Goal: Task Accomplishment & Management: Manage account settings

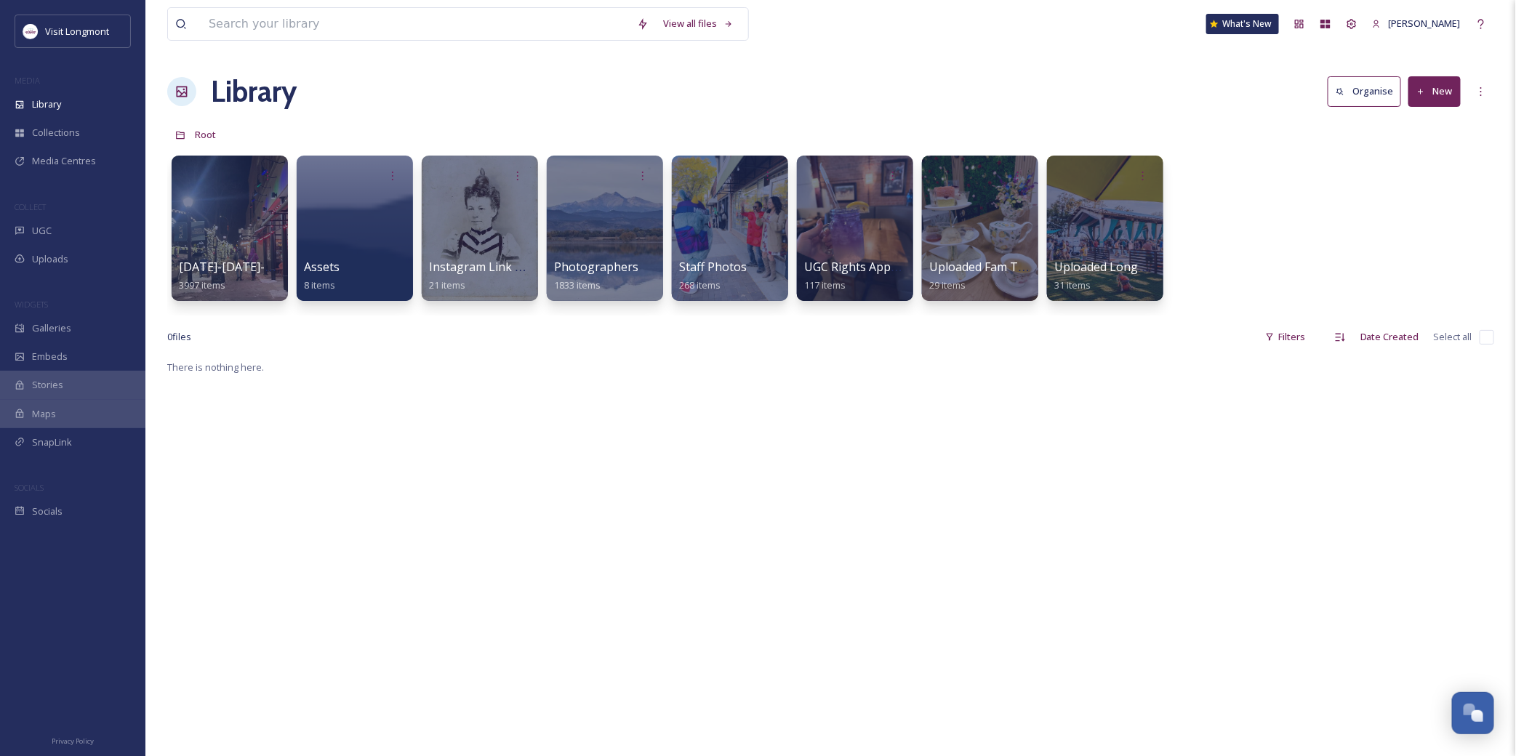
scroll to position [157, 0]
click at [41, 103] on span "Library" at bounding box center [46, 104] width 29 height 14
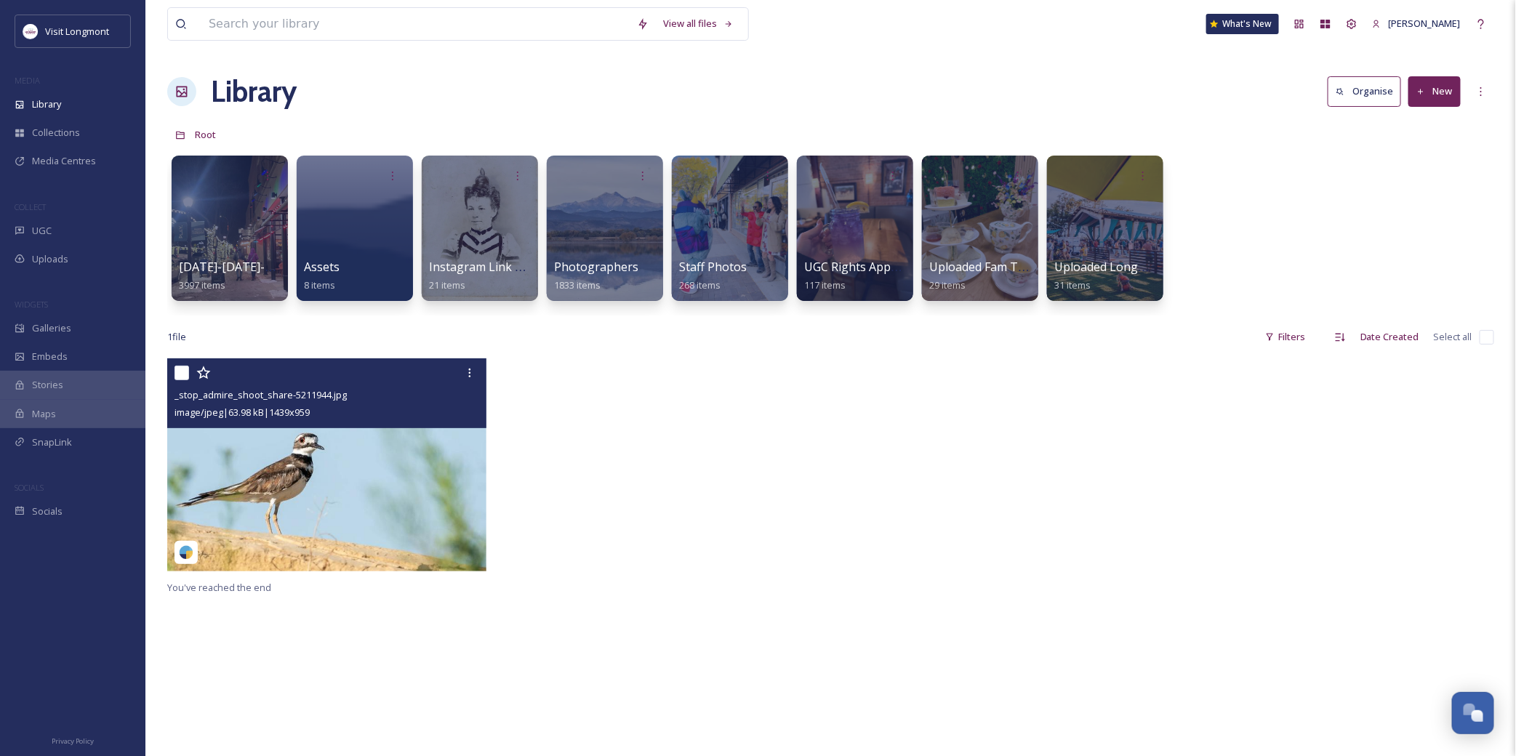
click at [337, 485] on img at bounding box center [326, 464] width 319 height 213
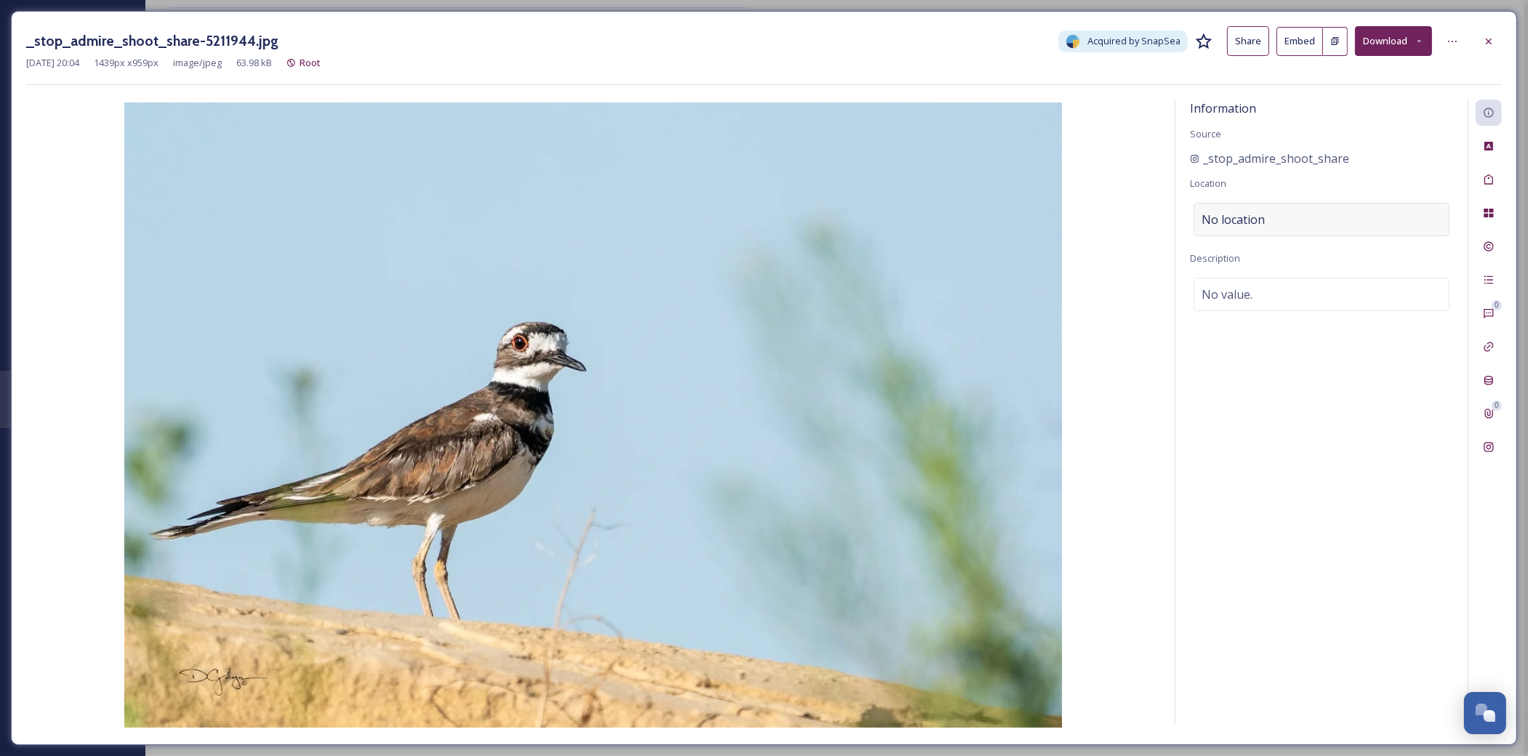
click at [1234, 219] on span "No location" at bounding box center [1233, 219] width 63 height 17
click at [1499, 377] on div "Metadata" at bounding box center [1489, 380] width 26 height 26
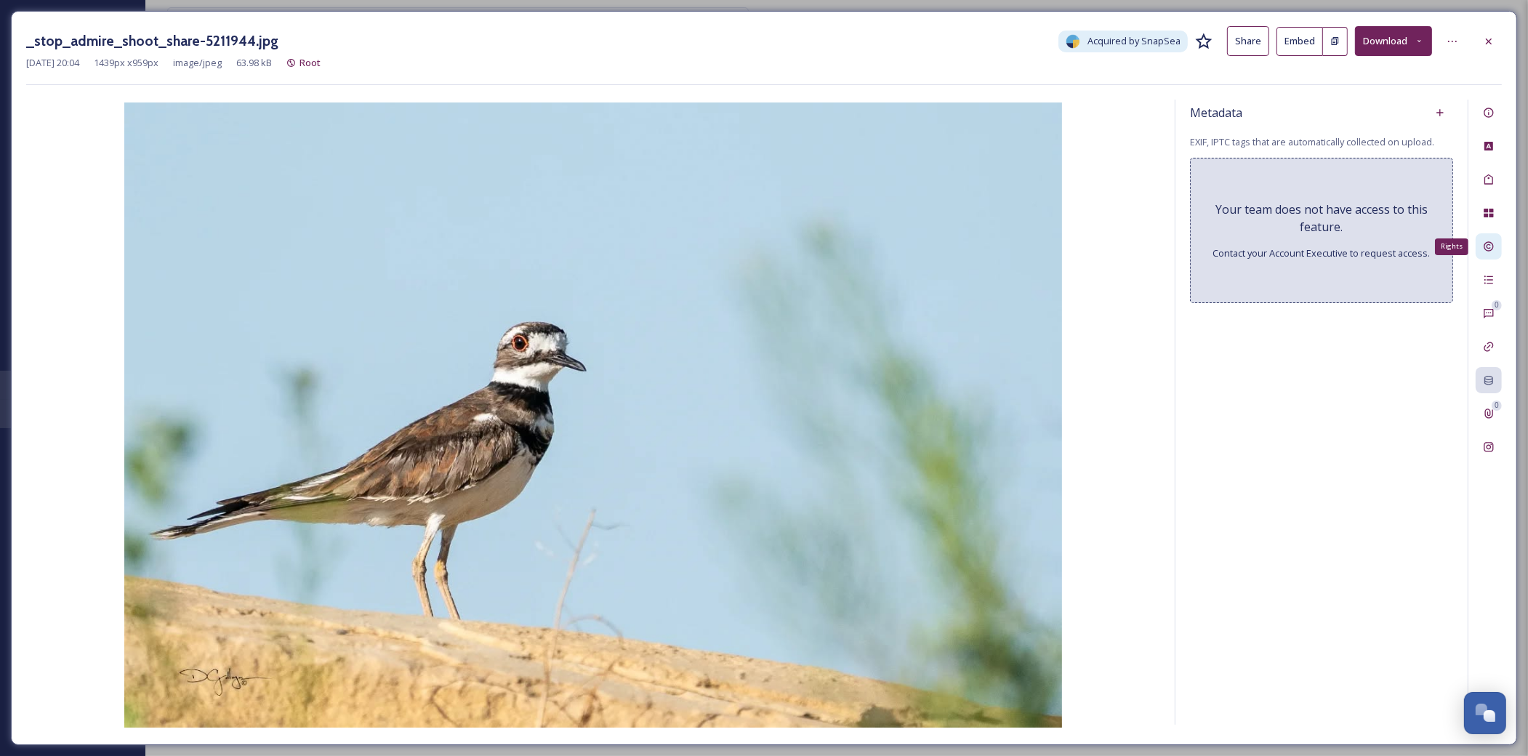
click at [1492, 253] on div "Rights" at bounding box center [1489, 246] width 26 height 26
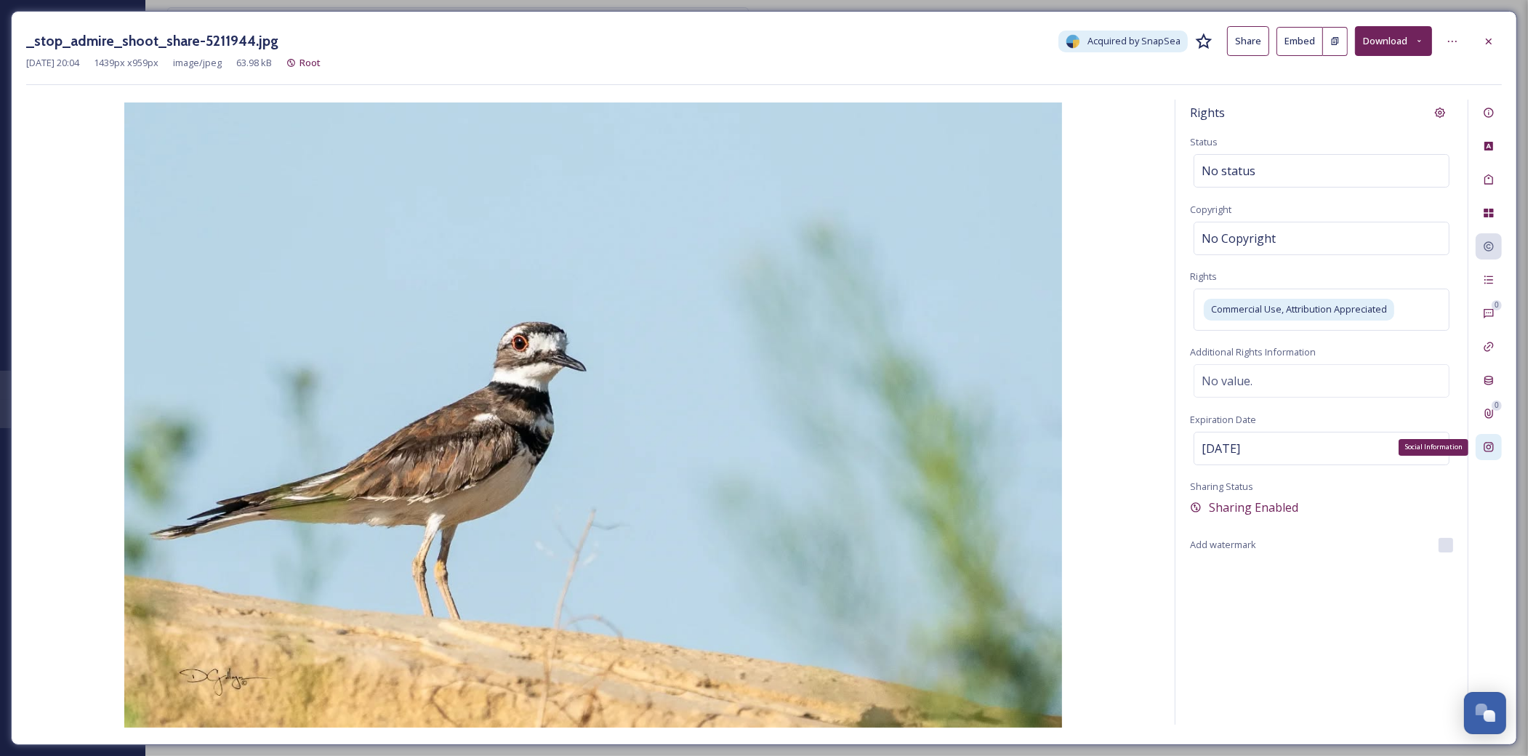
click at [1486, 443] on icon at bounding box center [1488, 447] width 9 height 9
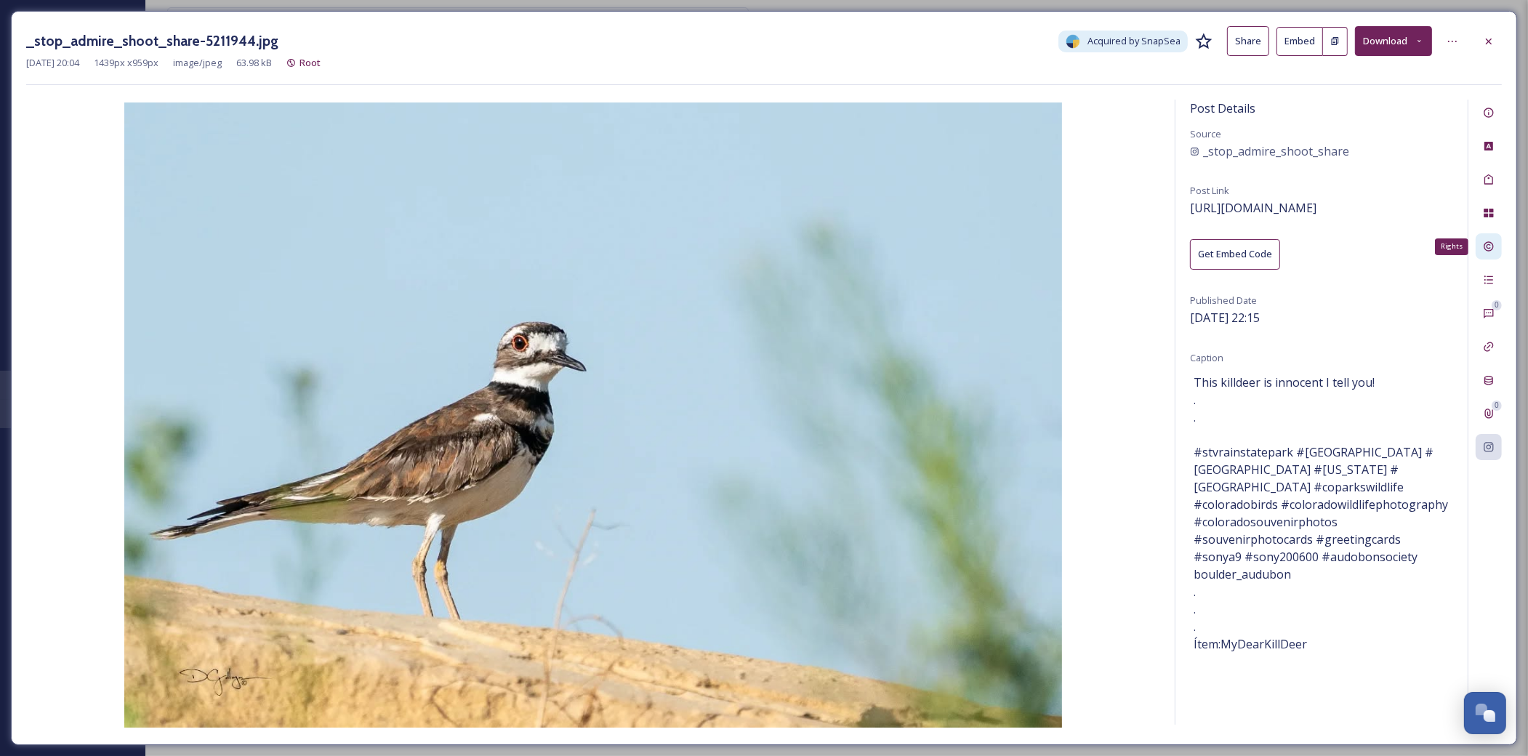
click at [1492, 247] on icon at bounding box center [1489, 247] width 12 height 12
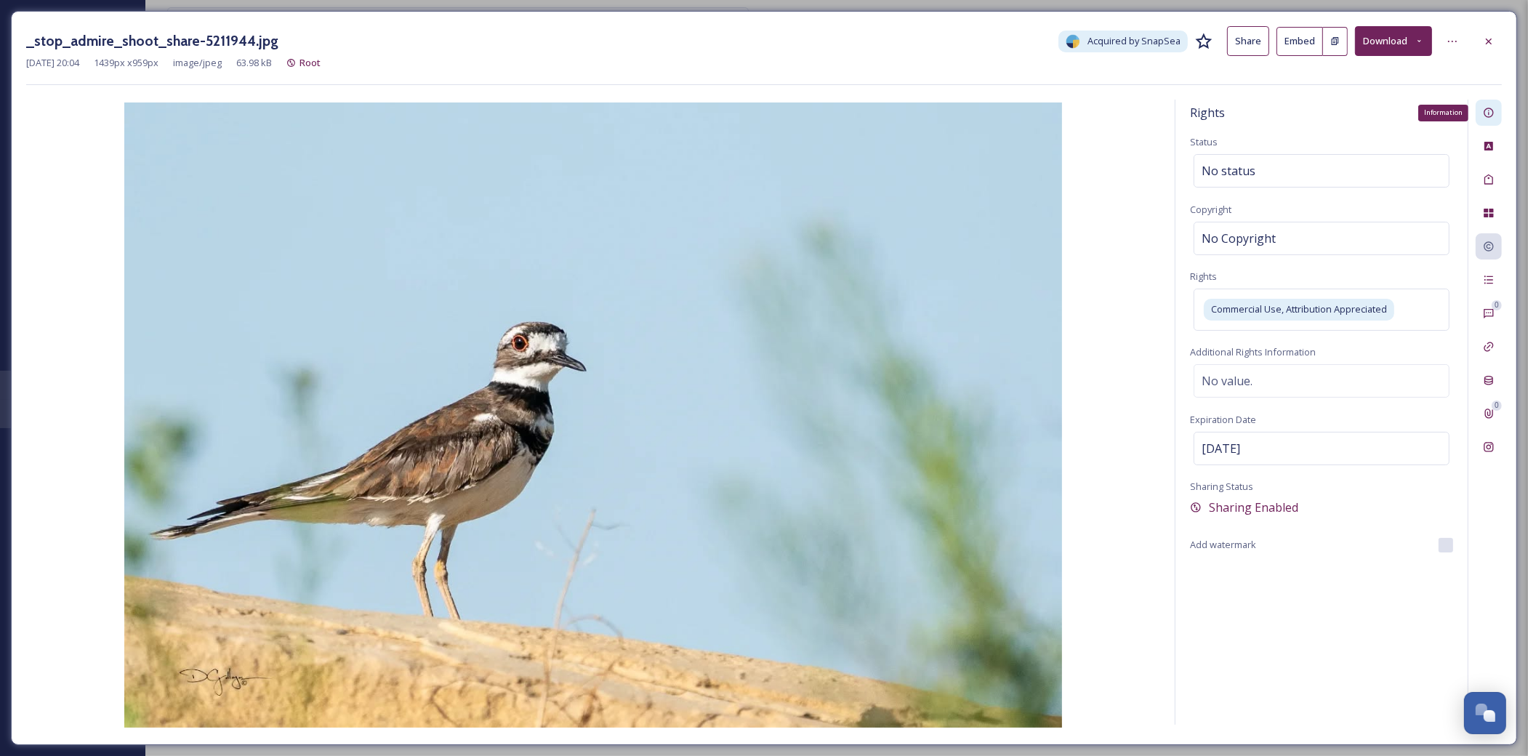
click at [1490, 114] on icon at bounding box center [1489, 113] width 12 height 12
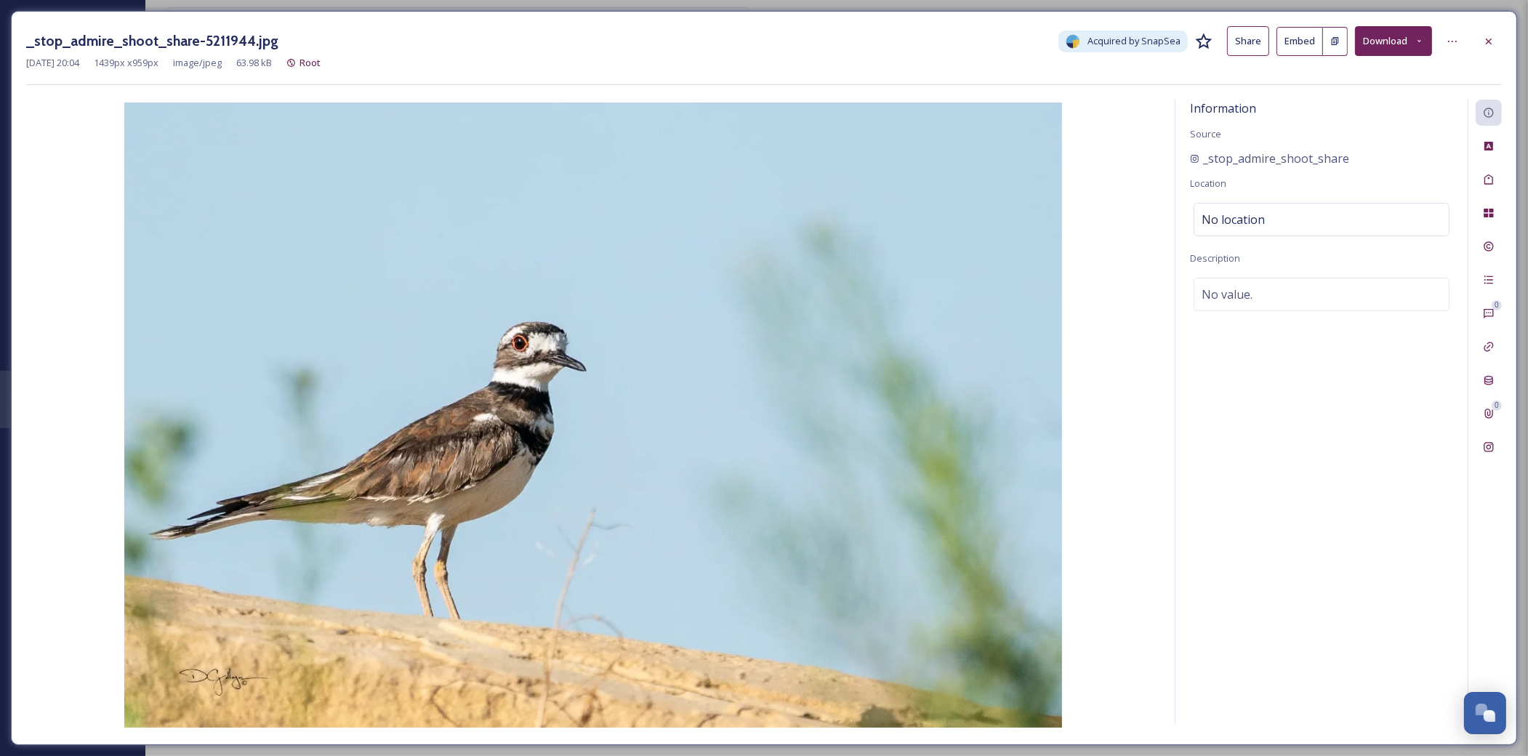
click at [1190, 214] on div "Information Source _stop_admire_shoot_share Location No location Description No…" at bounding box center [1321, 412] width 292 height 625
click at [1242, 214] on span "No location" at bounding box center [1233, 219] width 63 height 17
click at [1242, 214] on input at bounding box center [1321, 220] width 254 height 32
type input "St Vrain Sta"
click at [1244, 244] on div "[GEOGRAPHIC_DATA] [STREET_ADDRESS]" at bounding box center [1321, 264] width 253 height 49
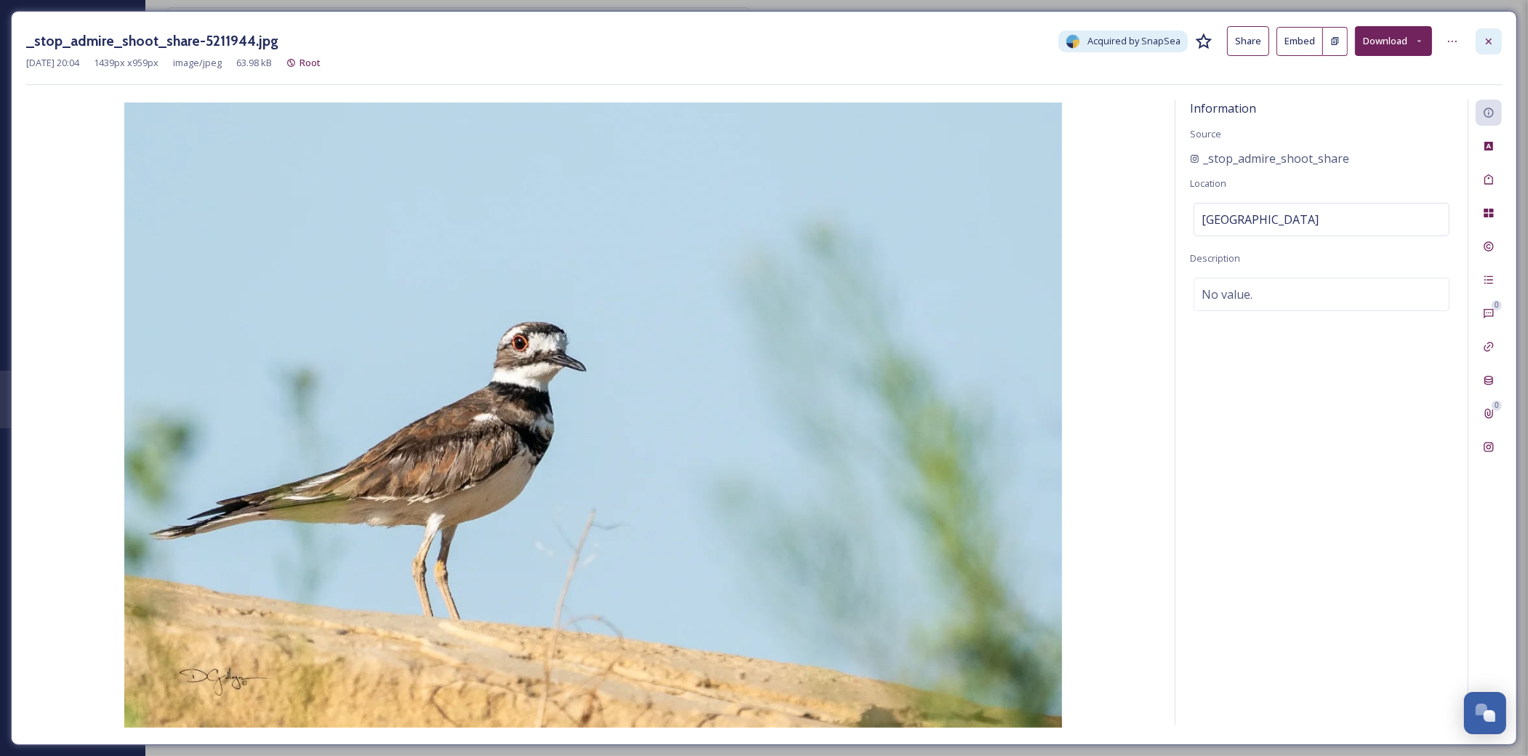
click at [1492, 39] on icon at bounding box center [1489, 42] width 12 height 12
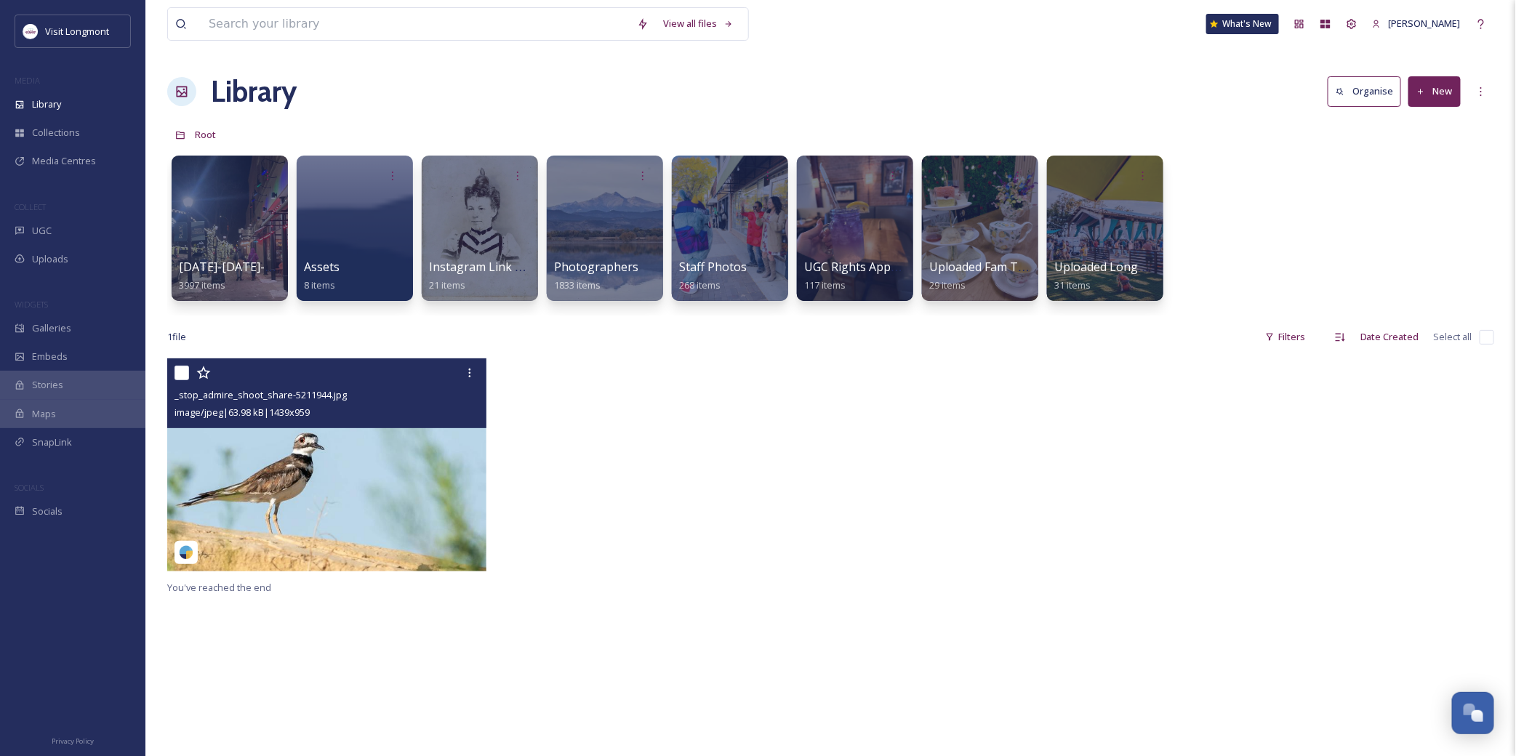
click at [185, 372] on input "checkbox" at bounding box center [181, 373] width 15 height 15
checkbox input "true"
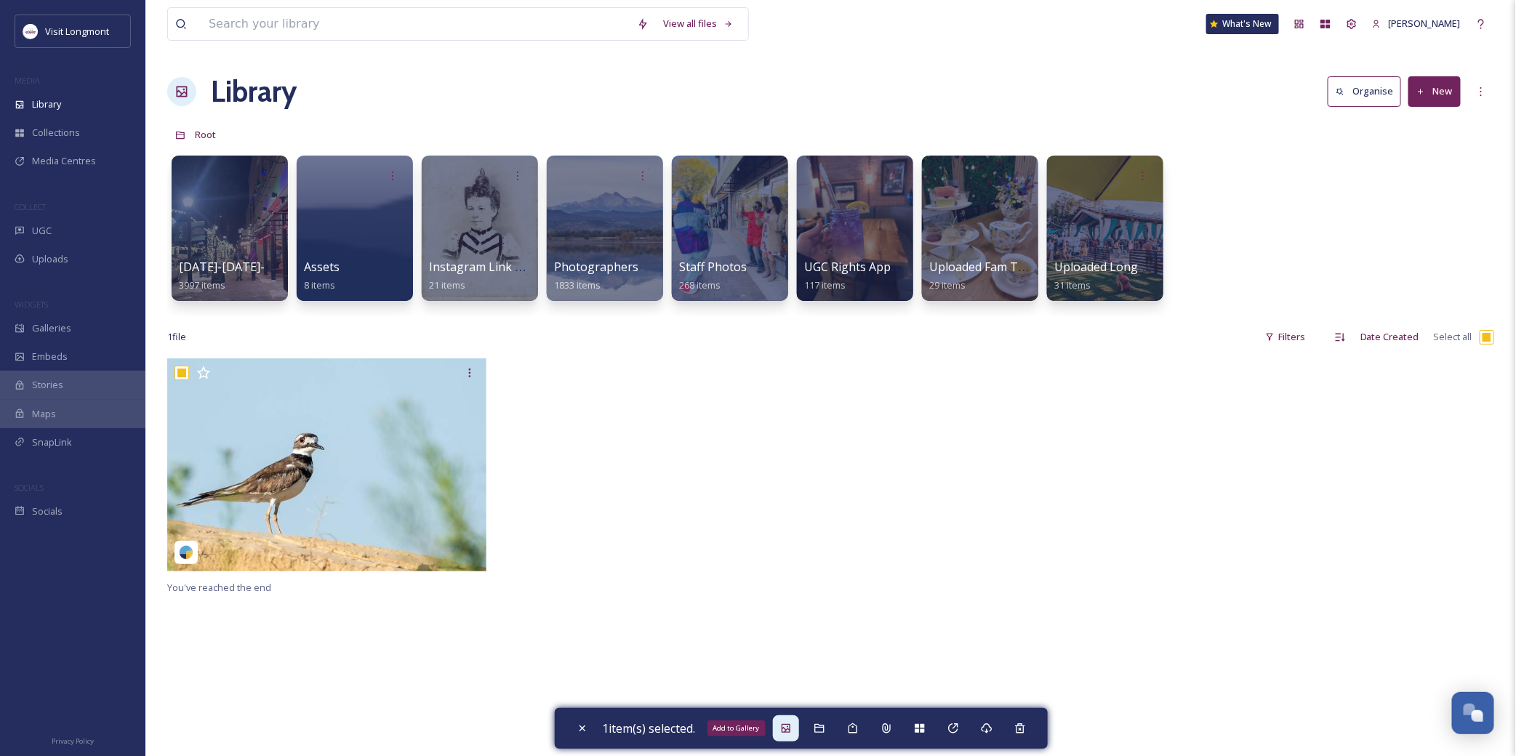
click at [790, 732] on icon at bounding box center [785, 728] width 9 height 9
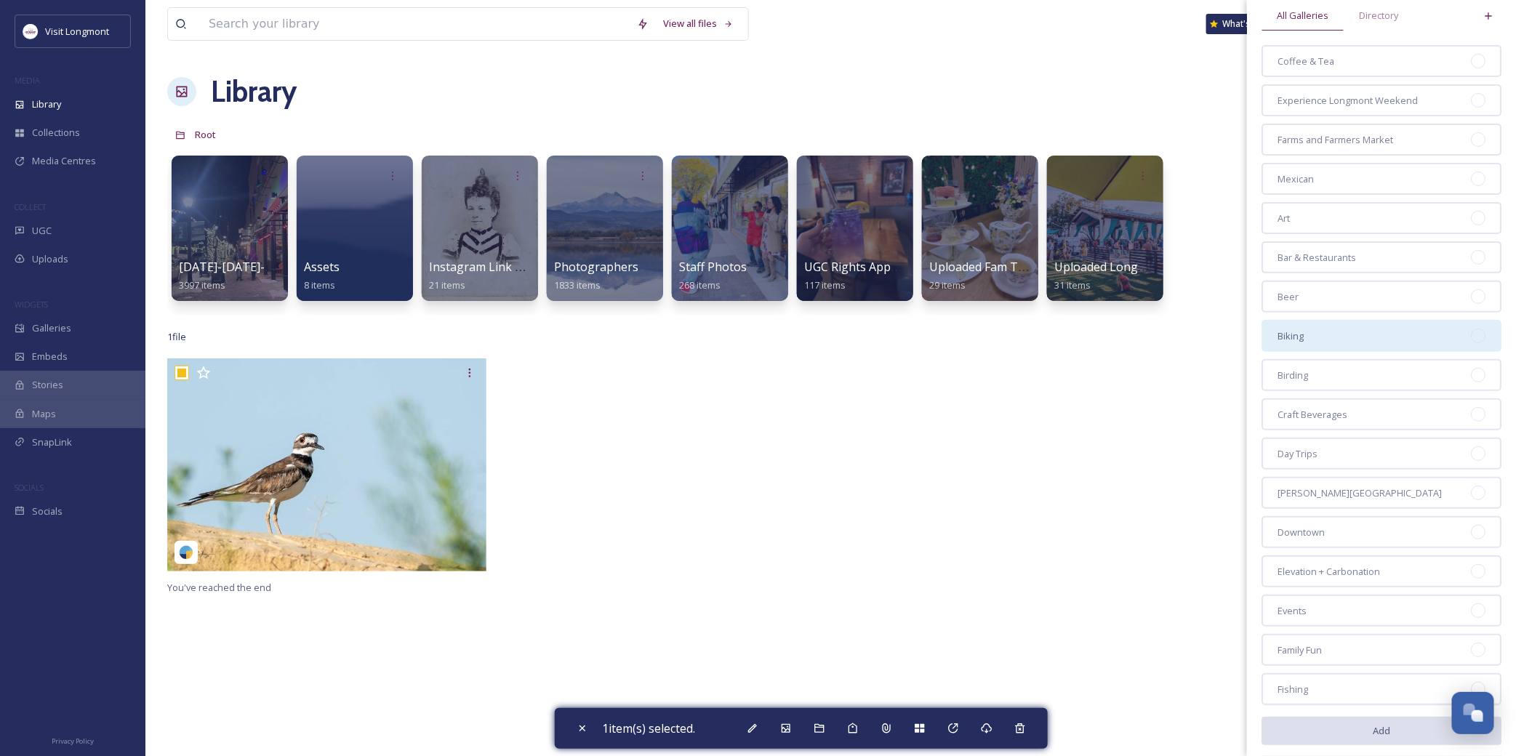
scroll to position [161, 0]
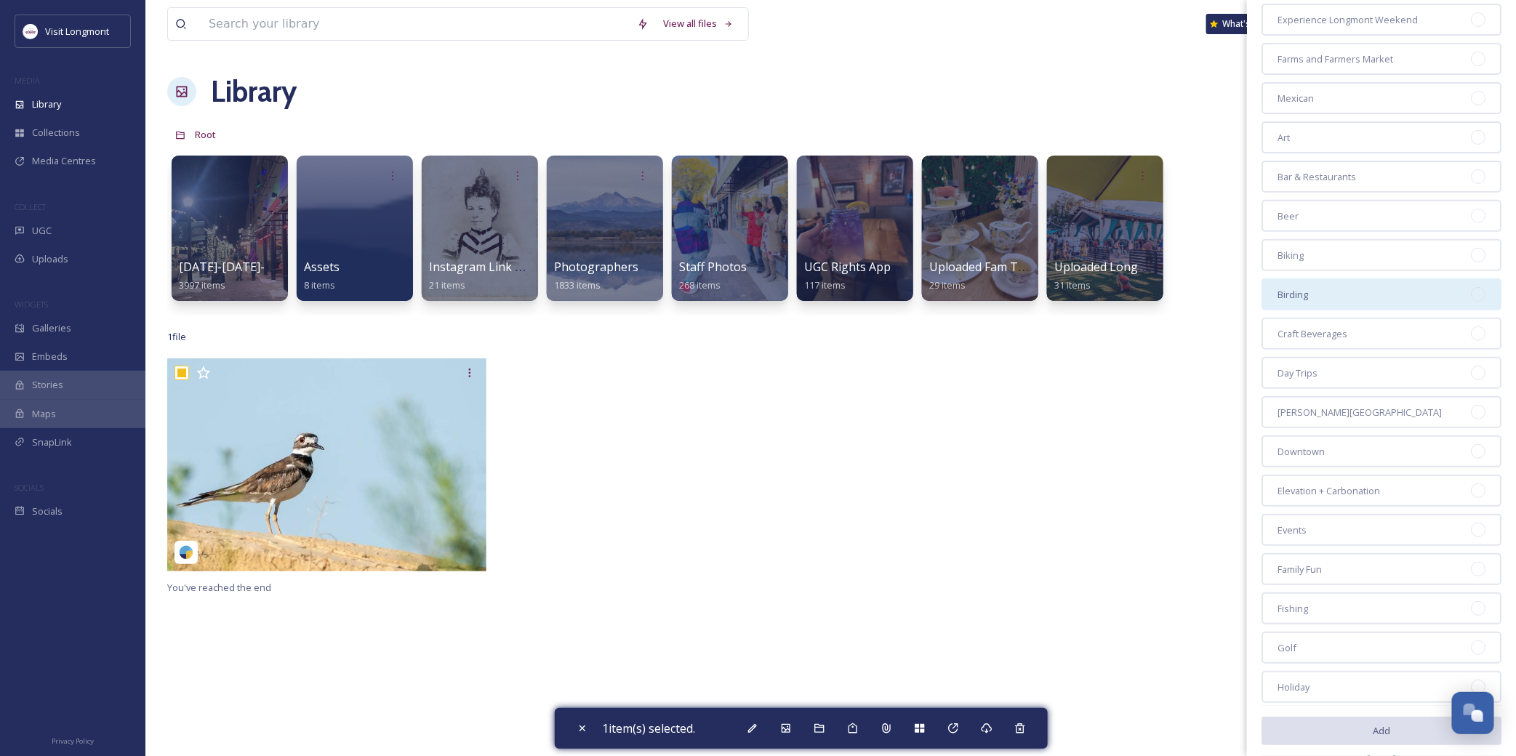
click at [1414, 286] on div "Birding" at bounding box center [1381, 294] width 240 height 32
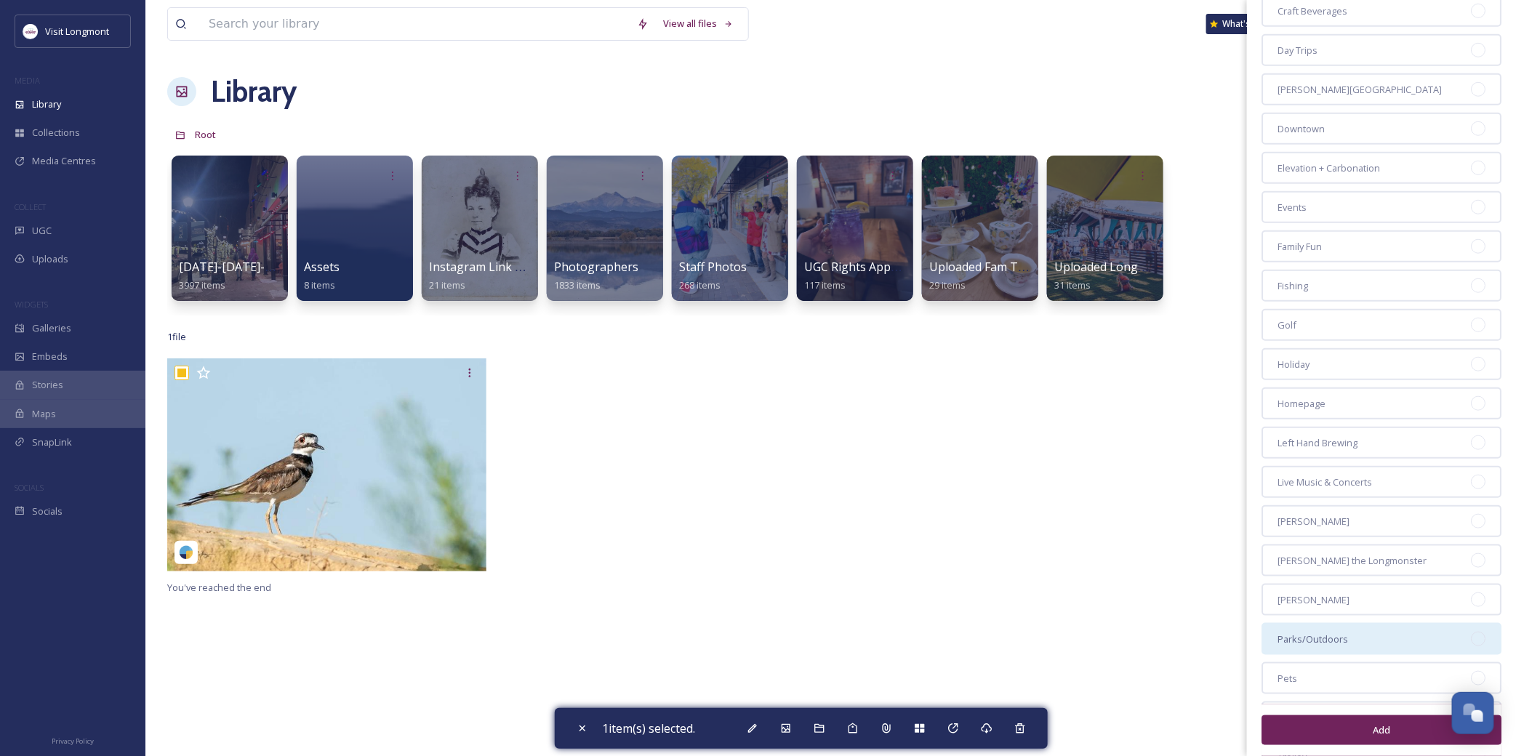
scroll to position [565, 0]
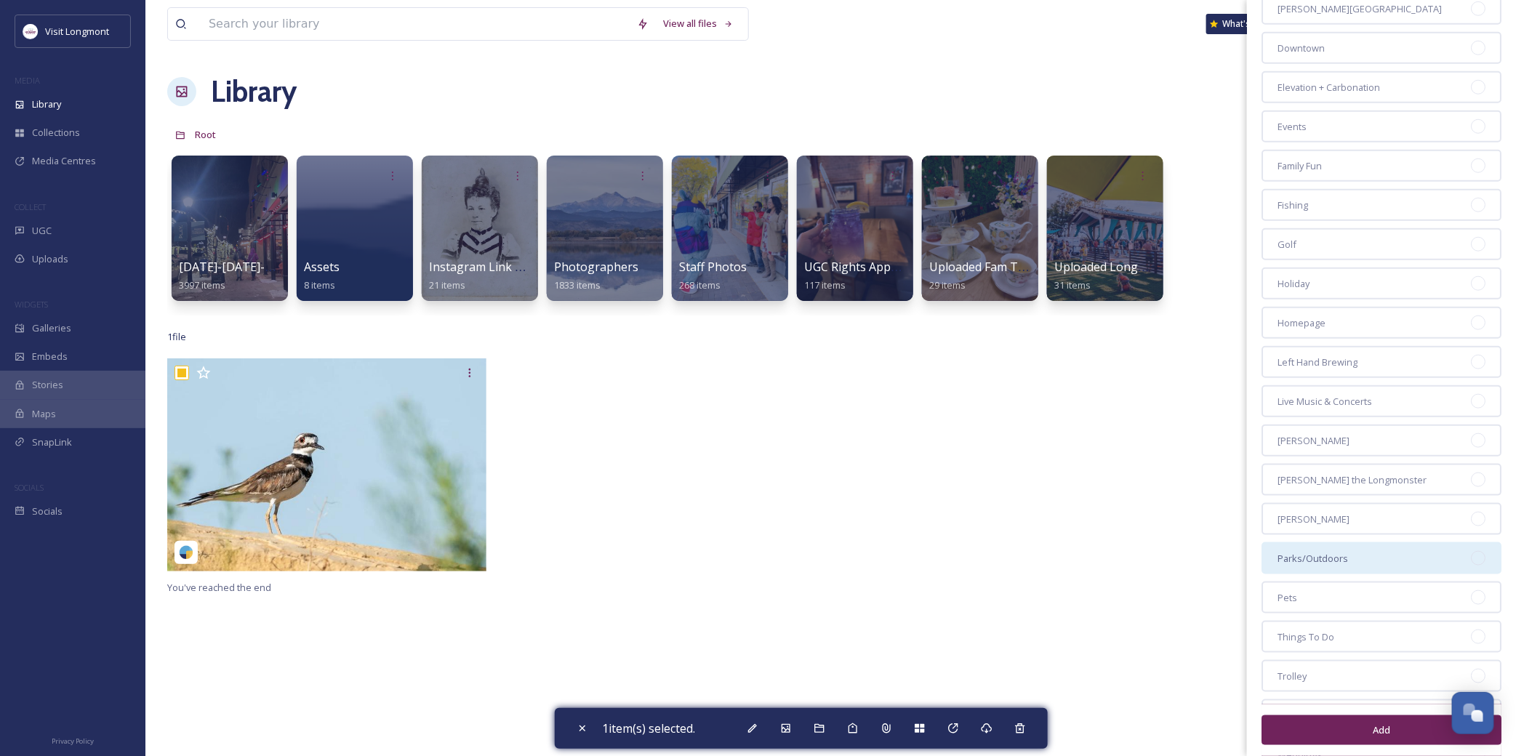
click at [1423, 542] on div "Parks/Outdoors" at bounding box center [1381, 558] width 240 height 32
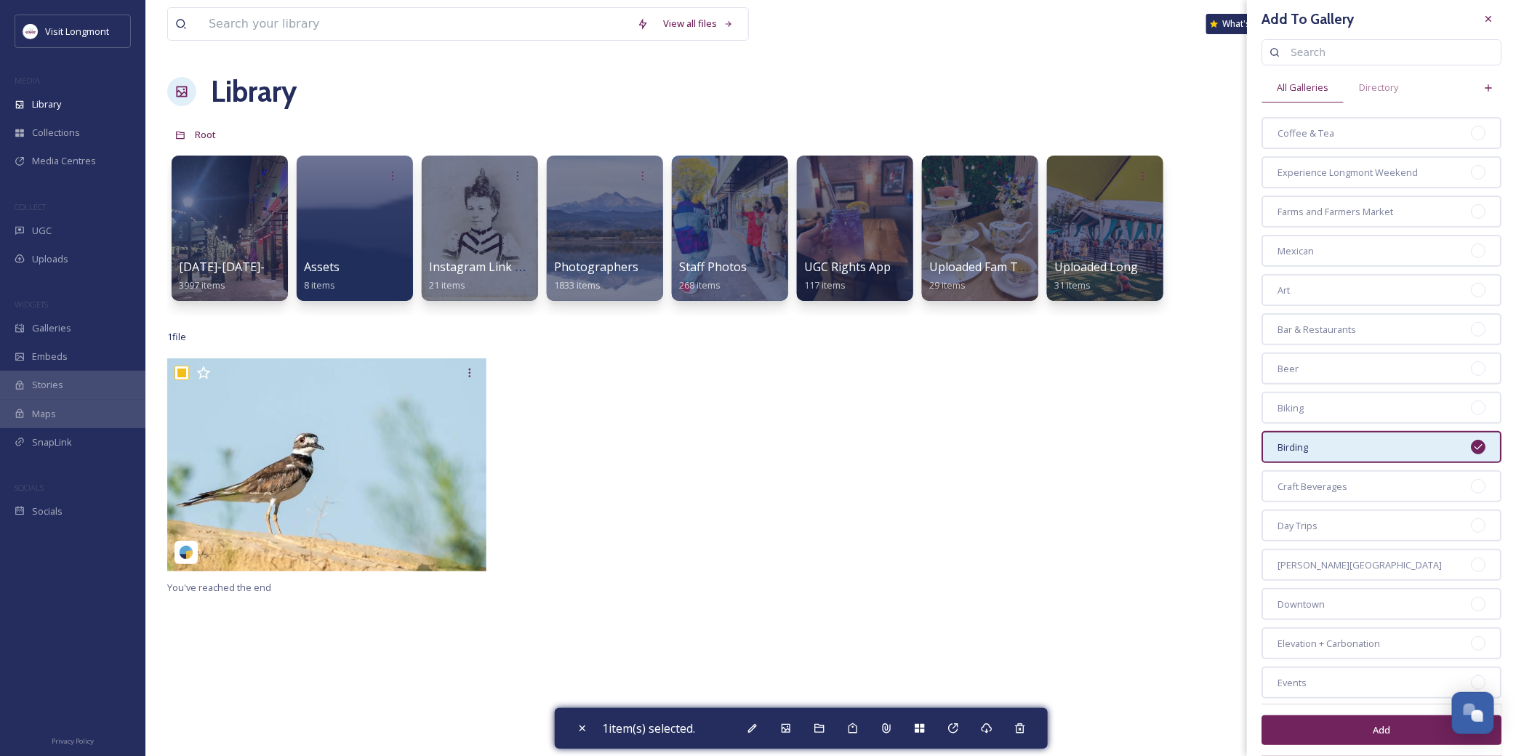
scroll to position [0, 0]
click at [1375, 729] on button "Add" at bounding box center [1381, 730] width 240 height 30
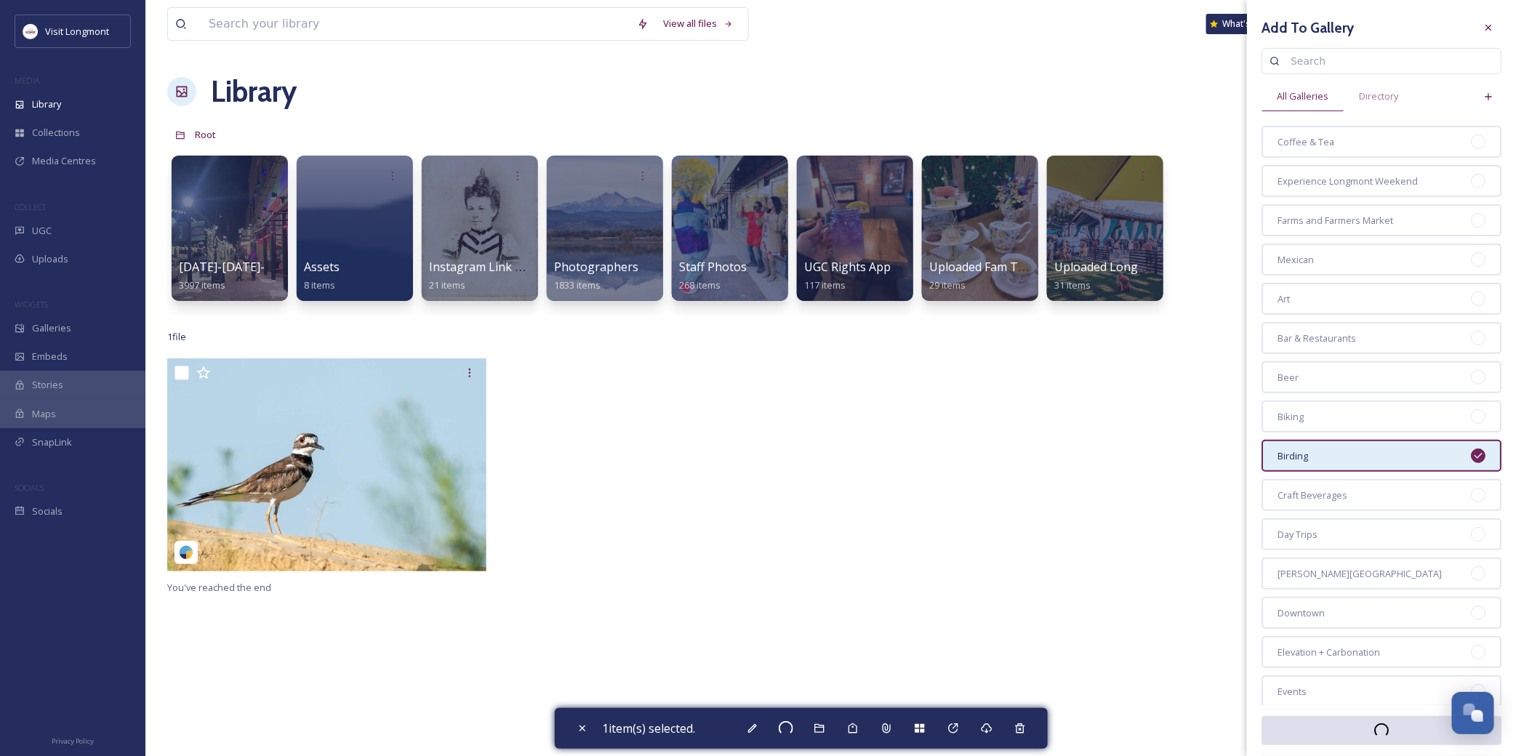
checkbox input "false"
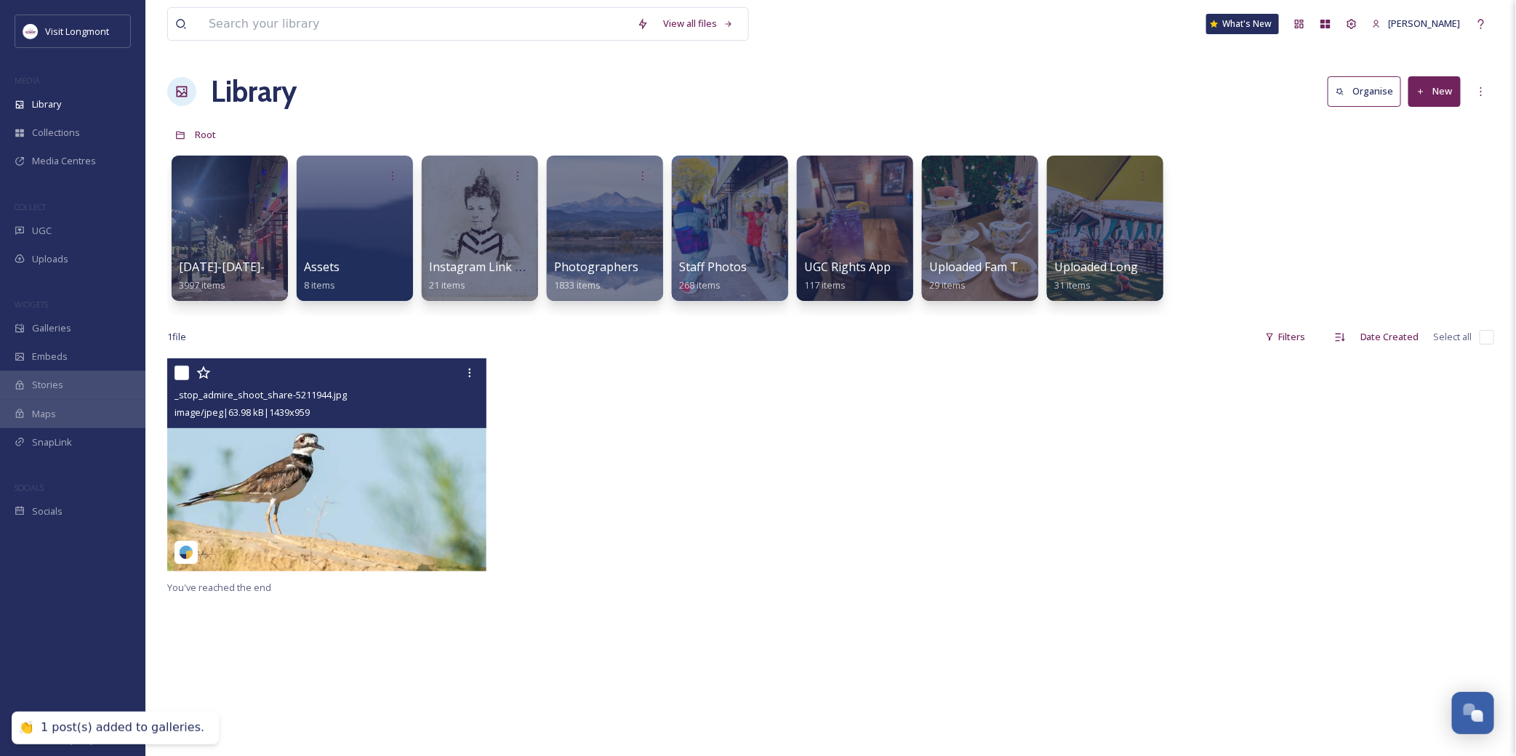
click at [183, 375] on input "checkbox" at bounding box center [181, 373] width 15 height 15
checkbox input "true"
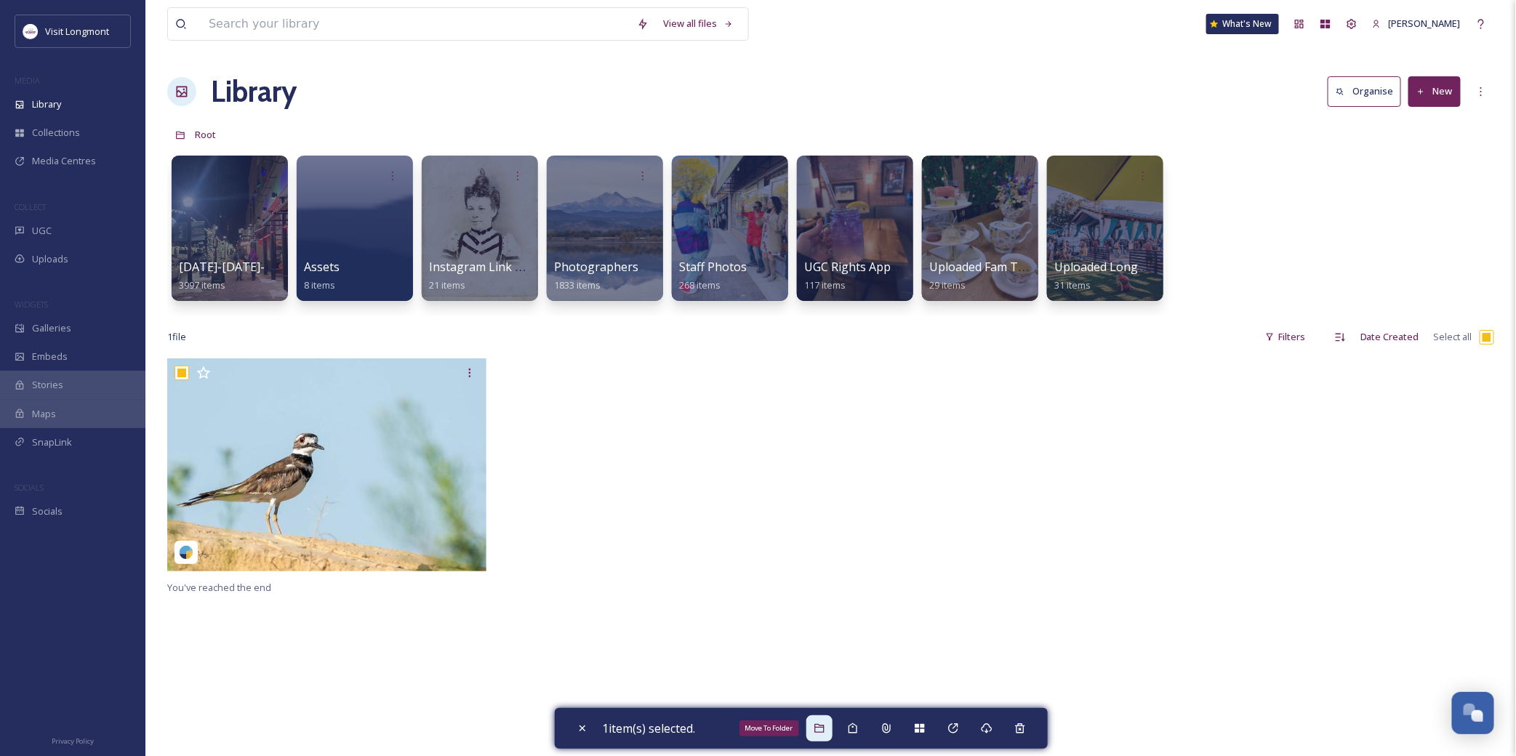
click at [831, 728] on div "Move To Folder" at bounding box center [819, 728] width 26 height 26
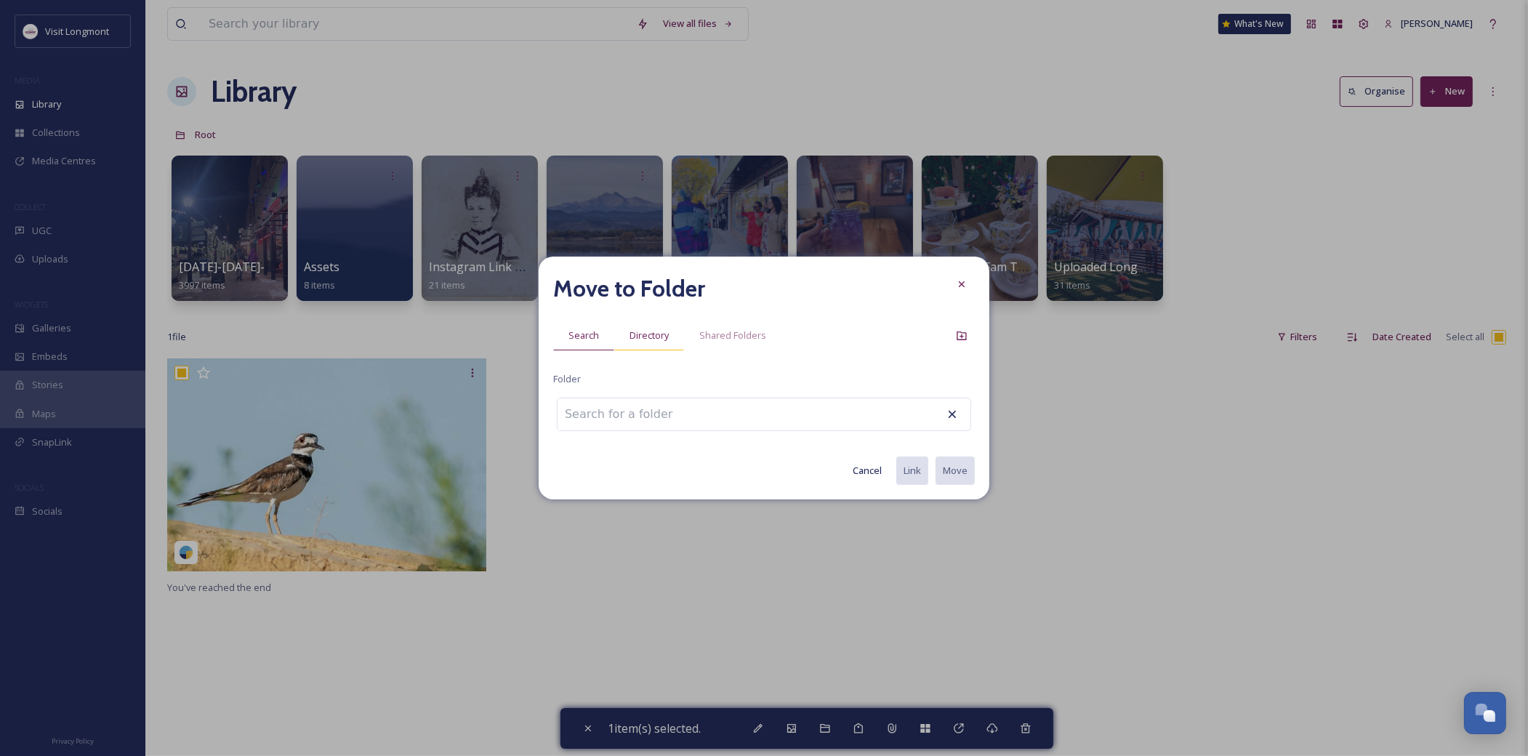
click at [653, 335] on span "Directory" at bounding box center [648, 336] width 39 height 14
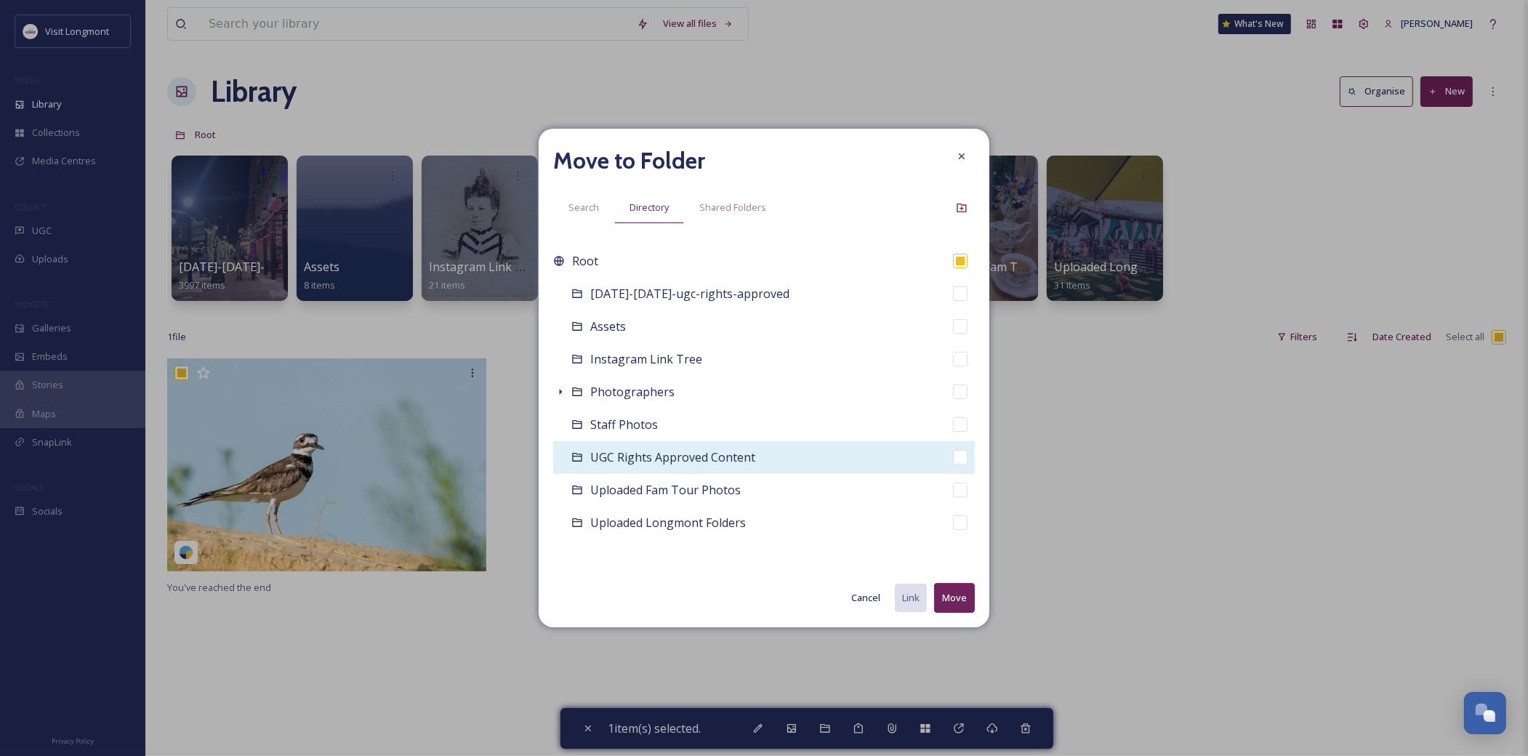
click at [647, 460] on span "UGC Rights Approved Content" at bounding box center [672, 457] width 165 height 16
checkbox input "false"
checkbox input "true"
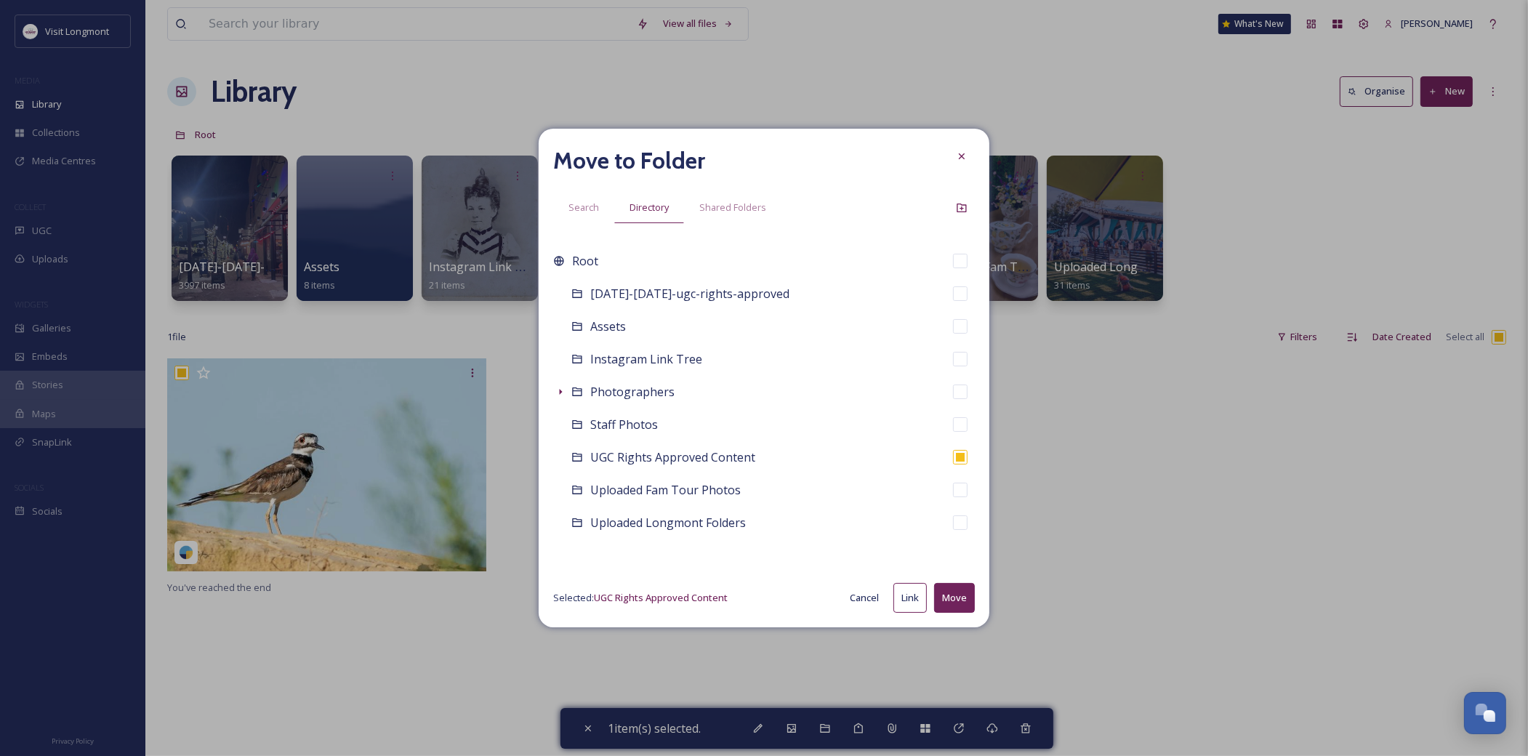
click at [942, 600] on button "Move" at bounding box center [954, 598] width 41 height 30
checkbox input "false"
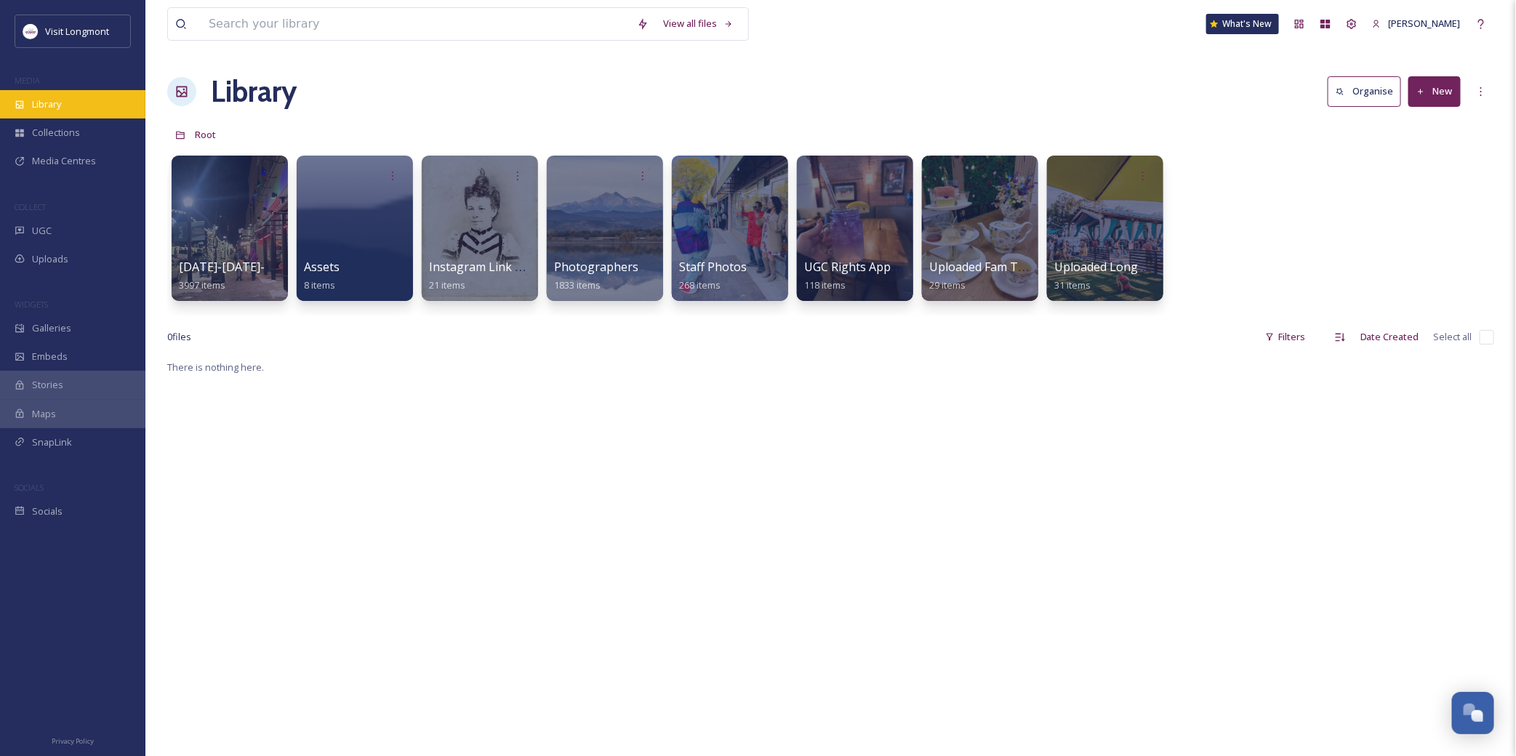
click at [59, 100] on span "Library" at bounding box center [46, 104] width 29 height 14
